Goal: Information Seeking & Learning: Learn about a topic

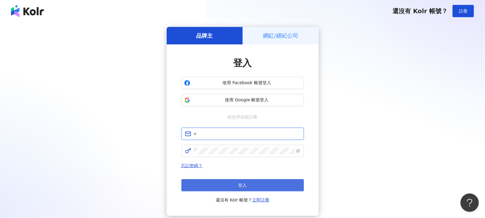
type input "**********"
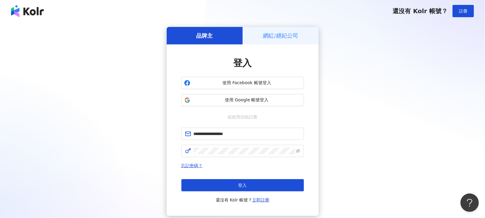
click at [247, 185] on span "登入" at bounding box center [242, 185] width 9 height 5
type input "**********"
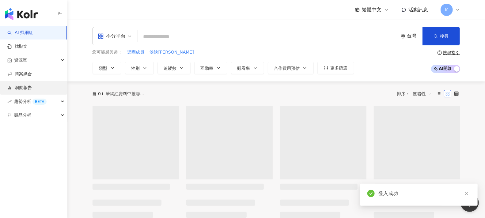
drag, startPoint x: 42, startPoint y: 88, endPoint x: 46, endPoint y: 88, distance: 3.7
click at [32, 88] on link "洞察報告" at bounding box center [19, 88] width 25 height 6
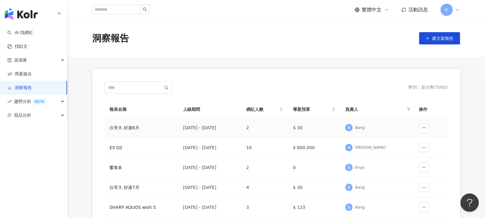
click at [145, 129] on div "台哥大 好速8月" at bounding box center [142, 127] width 64 height 7
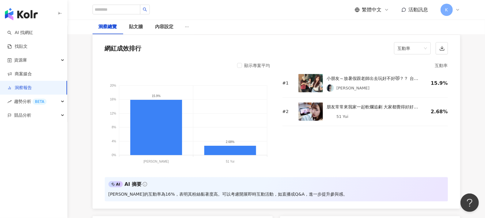
scroll to position [477, 0]
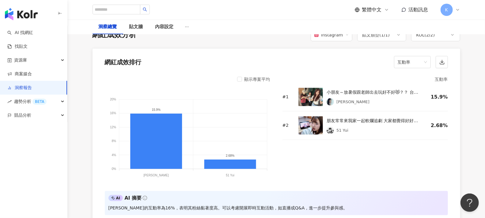
click at [420, 59] on span "互動率" at bounding box center [412, 62] width 29 height 12
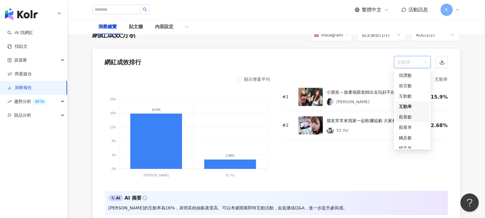
click at [411, 119] on div "觀看數" at bounding box center [412, 117] width 27 height 7
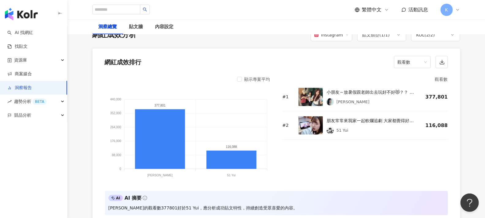
drag, startPoint x: 471, startPoint y: 61, endPoint x: 425, endPoint y: 61, distance: 45.7
click at [423, 61] on span "觀看數" at bounding box center [412, 62] width 29 height 12
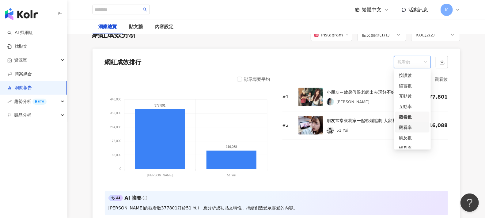
click at [410, 128] on div "觀看率" at bounding box center [412, 127] width 27 height 7
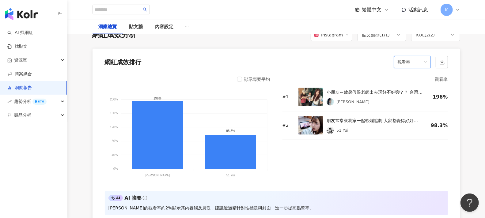
drag, startPoint x: 468, startPoint y: 86, endPoint x: 446, endPoint y: 75, distance: 23.9
click at [414, 63] on span "觀看率" at bounding box center [412, 62] width 29 height 12
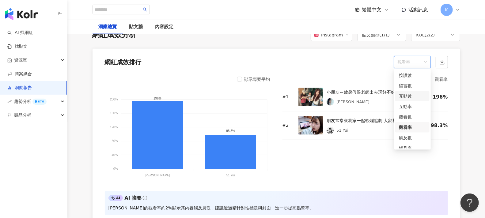
click at [409, 97] on div "互動數" at bounding box center [412, 96] width 27 height 7
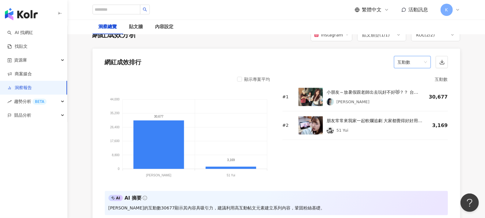
click at [415, 64] on span "互動數" at bounding box center [412, 62] width 29 height 12
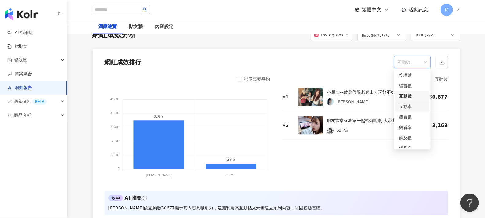
click at [411, 108] on div "互動率" at bounding box center [412, 106] width 27 height 7
